Goal: Information Seeking & Learning: Learn about a topic

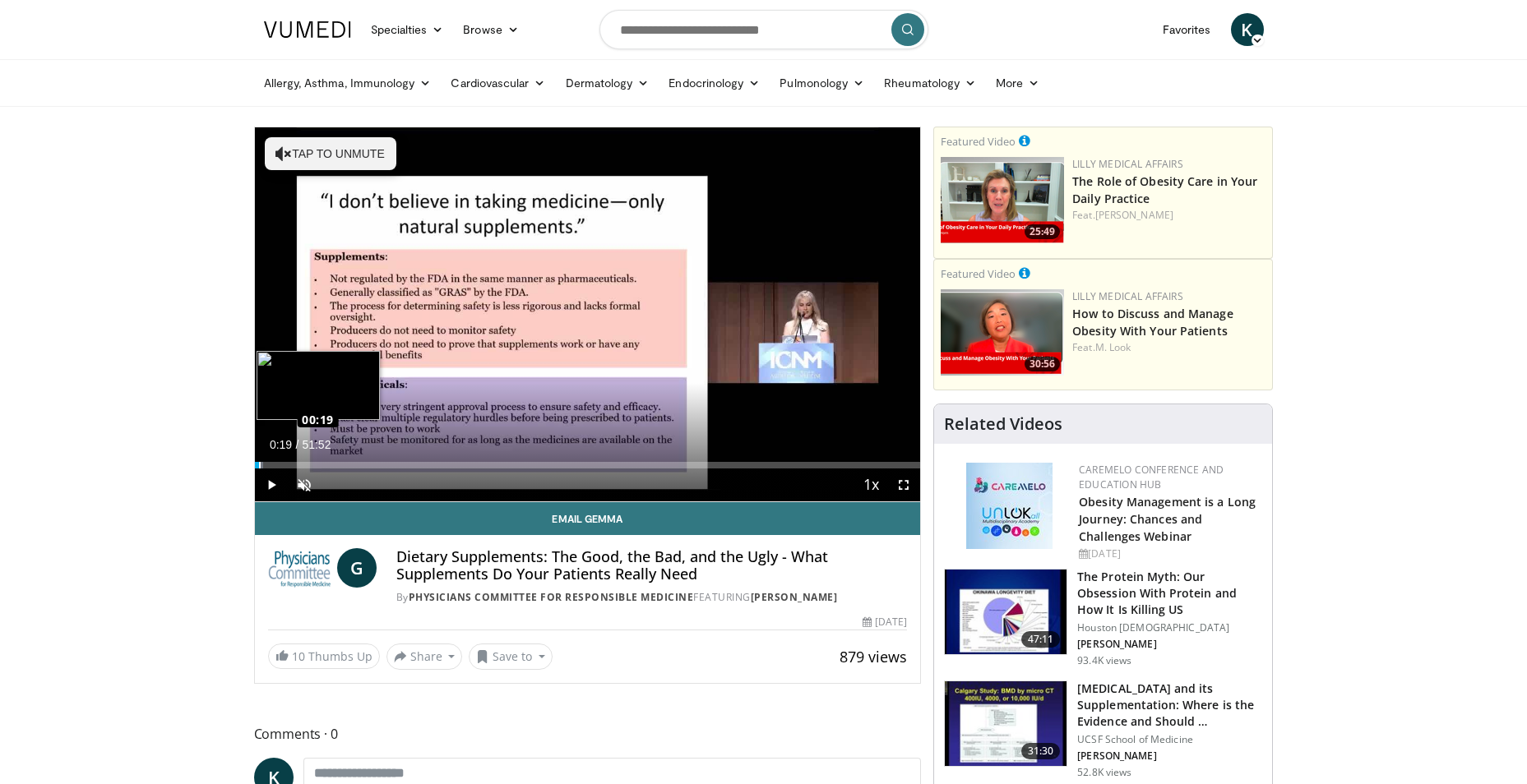
drag, startPoint x: 529, startPoint y: 463, endPoint x: 258, endPoint y: 455, distance: 271.1
click at [258, 455] on div "Loaded : 1.28% 00:15 00:19" at bounding box center [588, 461] width 666 height 16
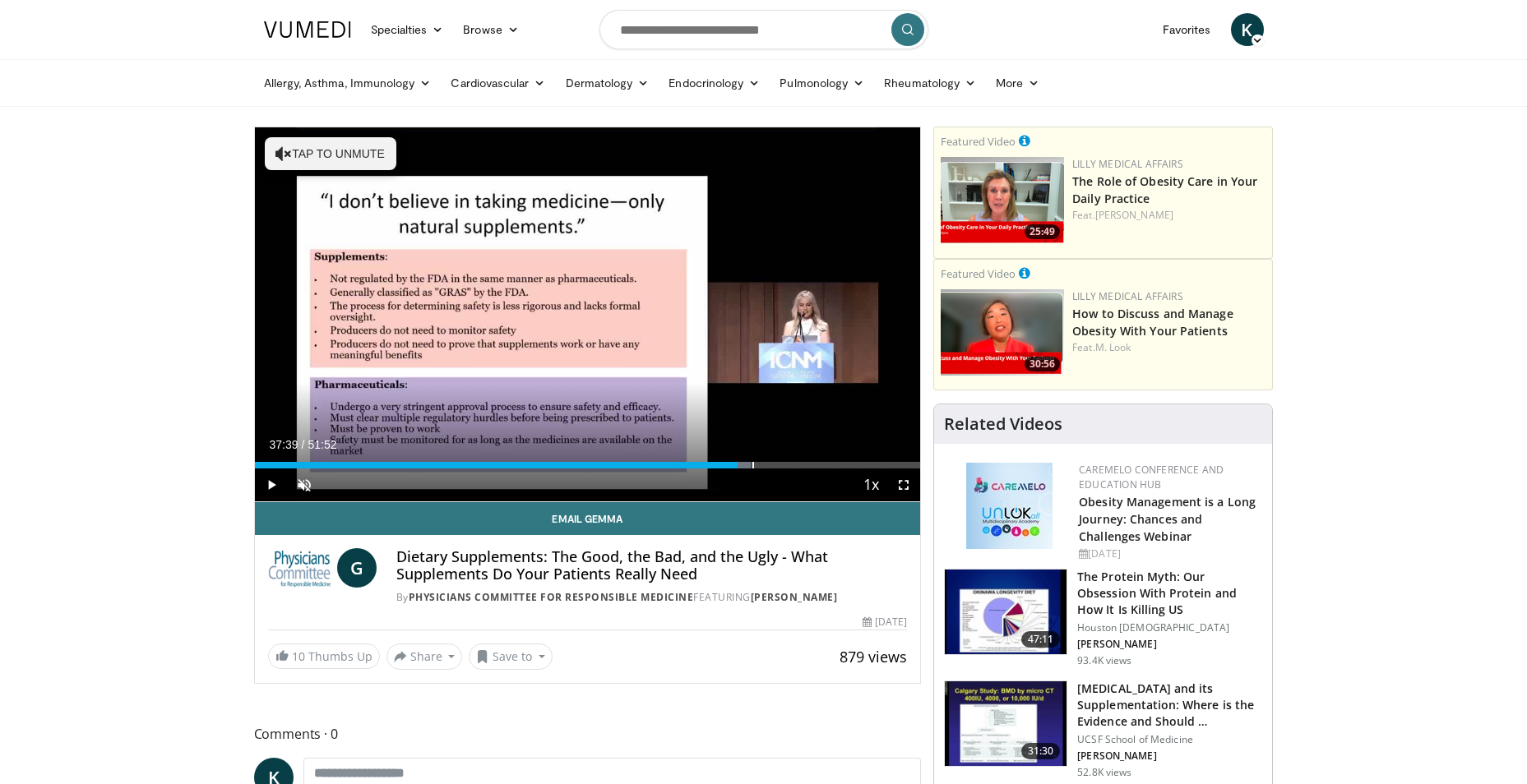
drag, startPoint x: 769, startPoint y: 462, endPoint x: 737, endPoint y: 472, distance: 33.5
click at [737, 472] on div "Current Time 37:39 / Duration 51:52 Play Skip Backward Skip Forward Unmute 91% …" at bounding box center [588, 485] width 666 height 33
click at [738, 462] on div "Loaded : 72.94% 37:39 37:42" at bounding box center [588, 464] width 666 height 6
drag, startPoint x: 737, startPoint y: 465, endPoint x: 721, endPoint y: 471, distance: 17.1
click at [721, 471] on div "Current Time 36:22 / Duration 51:52 Play Skip Backward Skip Forward Unmute 91% …" at bounding box center [588, 485] width 666 height 33
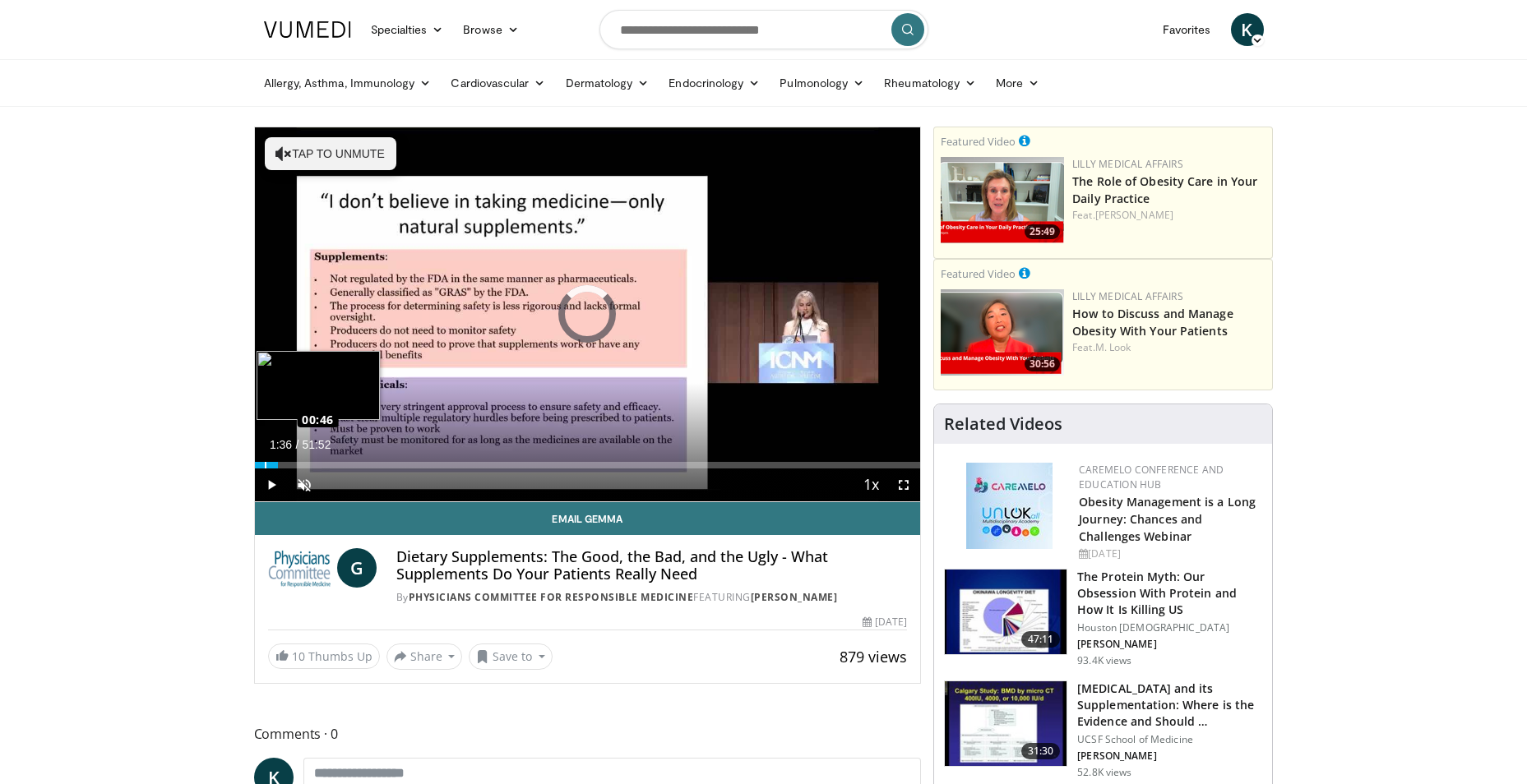
drag, startPoint x: 720, startPoint y: 465, endPoint x: 268, endPoint y: 465, distance: 452.0
click at [268, 465] on div "Loaded : 2.24% 01:01 00:46" at bounding box center [588, 464] width 666 height 6
